Goal: Navigation & Orientation: Find specific page/section

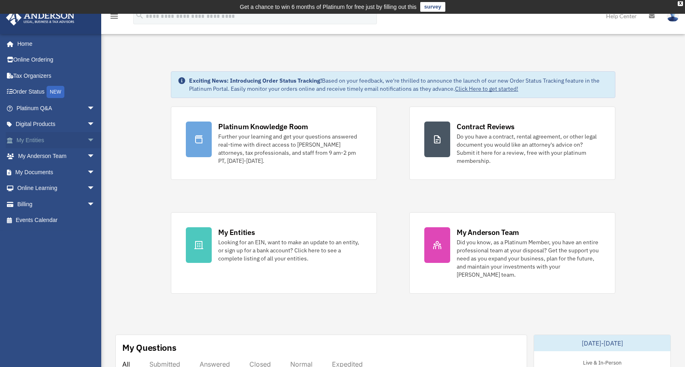
click at [34, 138] on link "My Entities arrow_drop_down" at bounding box center [57, 140] width 102 height 16
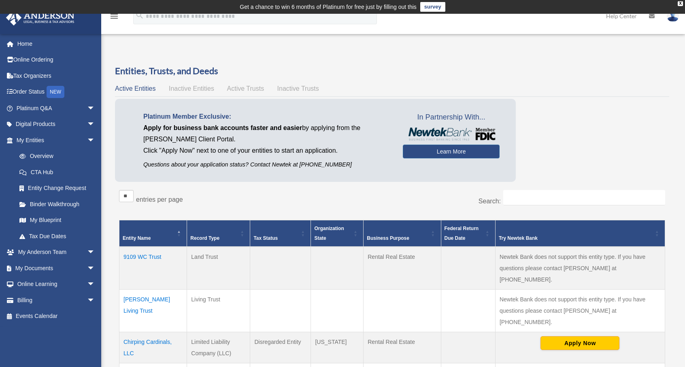
click at [585, 109] on div "Platinum Member Exclusive: Apply for business bank accounts faster and easier b…" at bounding box center [392, 142] width 554 height 87
click at [45, 216] on link "My Blueprint" at bounding box center [59, 220] width 96 height 16
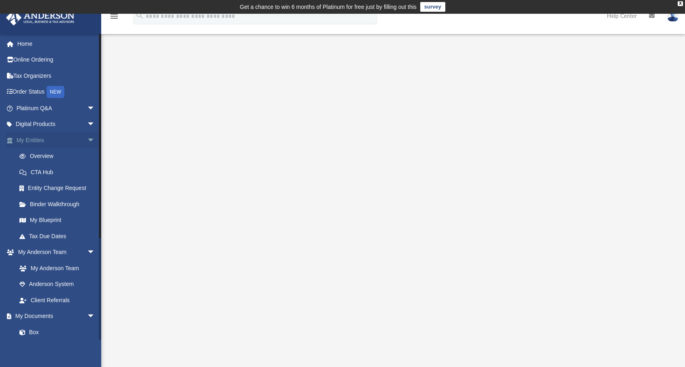
click at [34, 141] on link "My Entities arrow_drop_down" at bounding box center [57, 140] width 102 height 16
